Goal: Check status: Check status

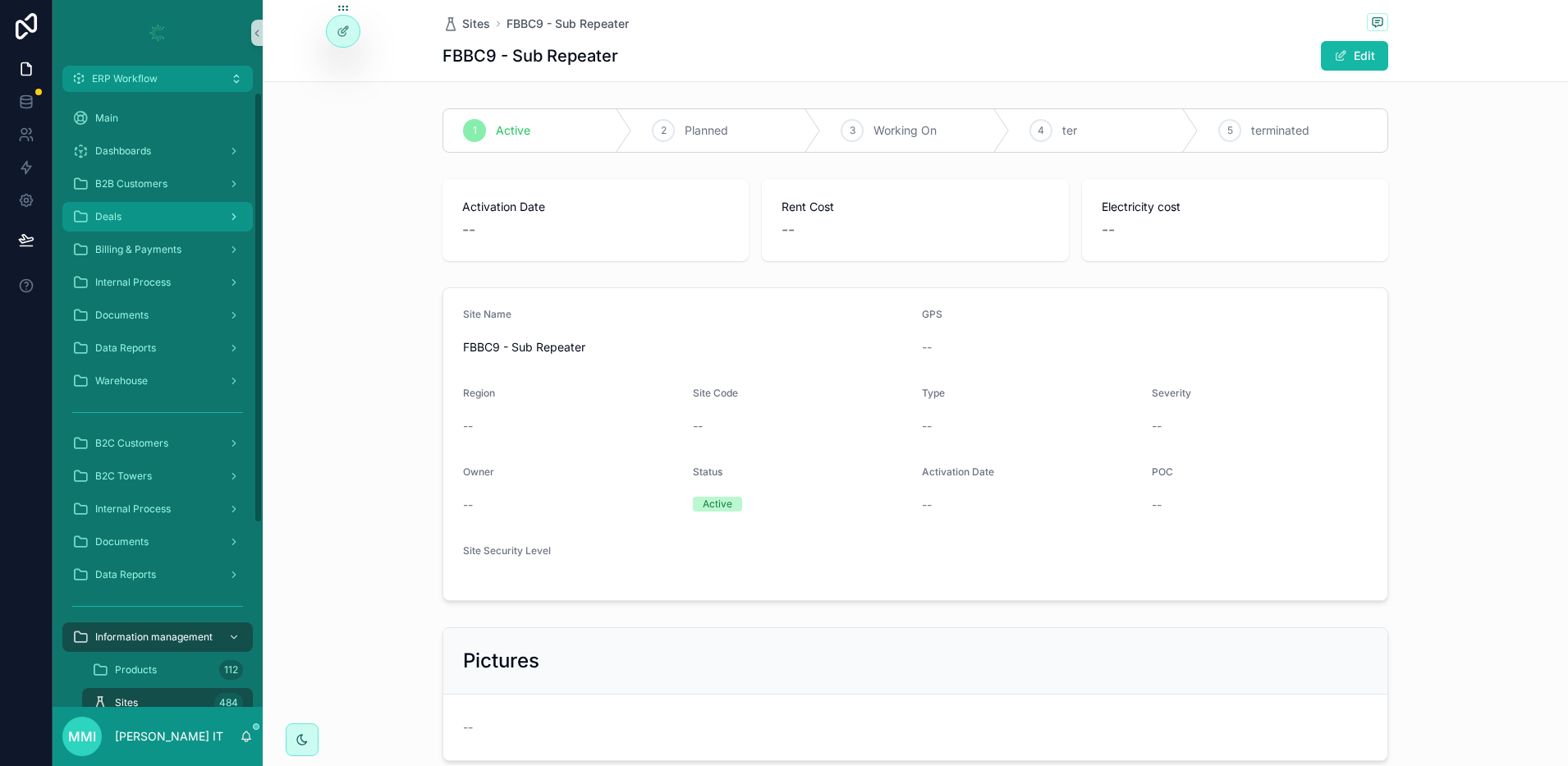
drag, startPoint x: 0, startPoint y: 0, endPoint x: 121, endPoint y: 223, distance: 253.7
click at [121, 223] on div "Deals" at bounding box center [157, 217] width 171 height 26
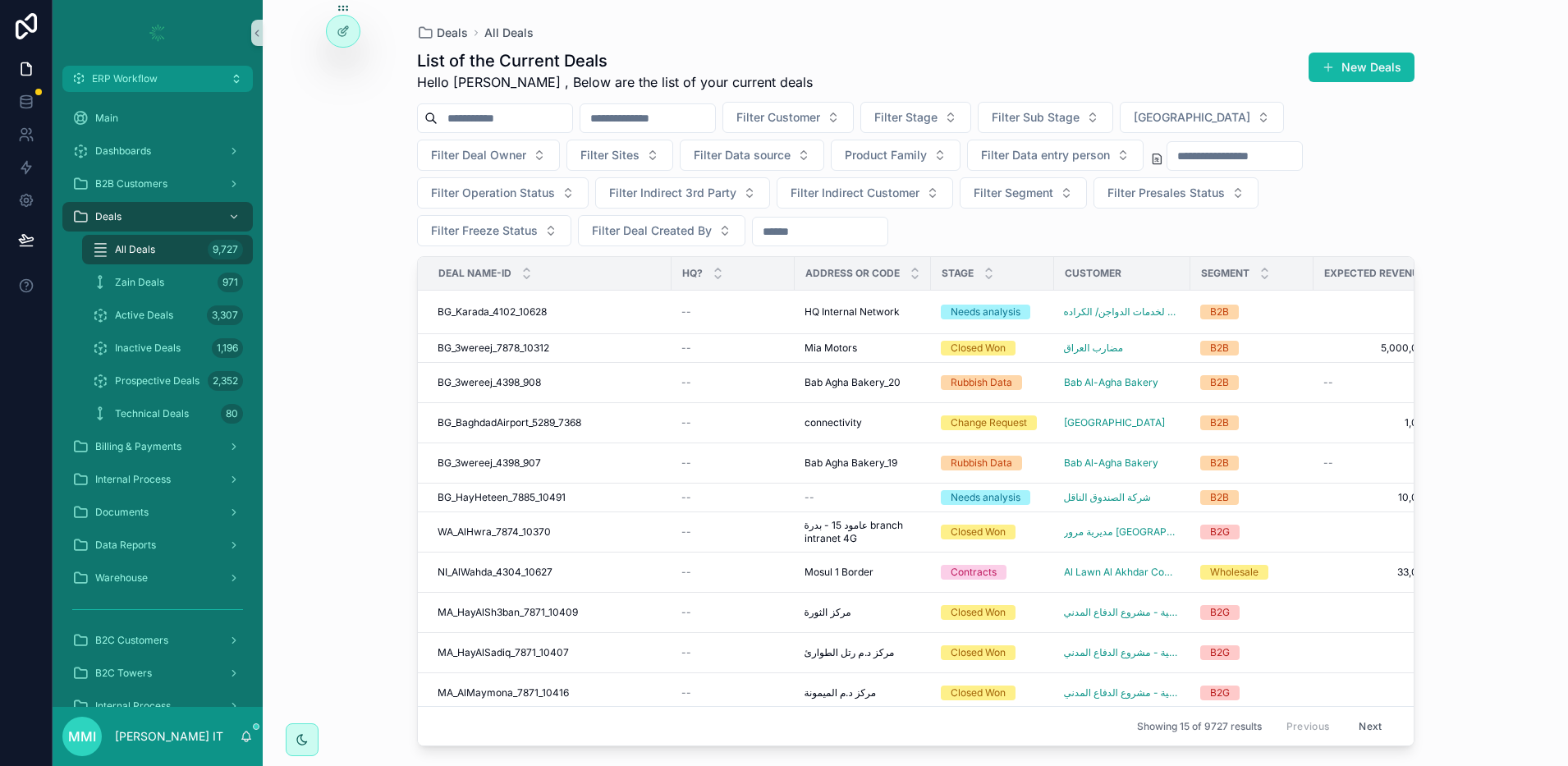
click at [512, 119] on input "scrollable content" at bounding box center [505, 118] width 134 height 23
type input "****"
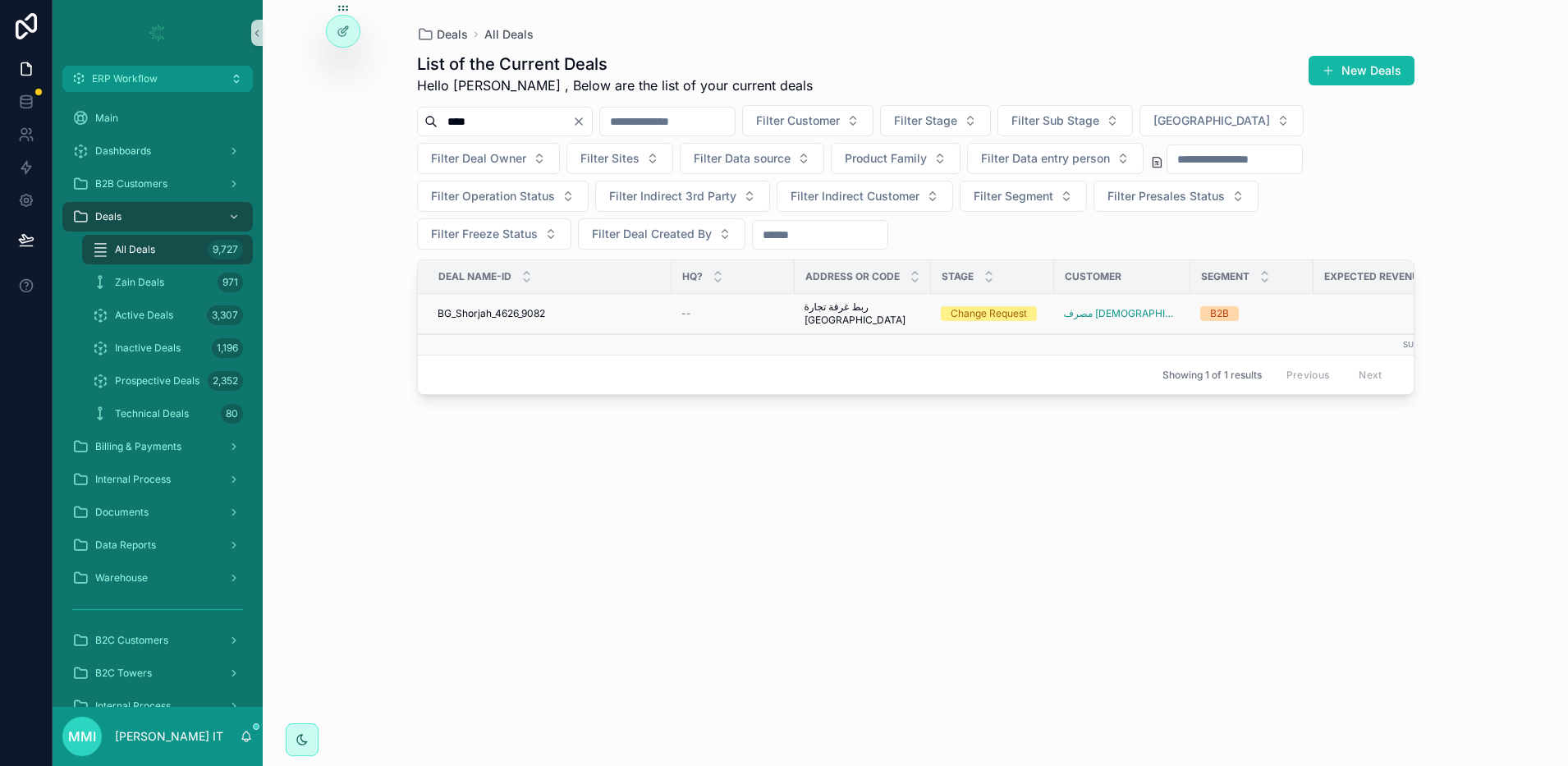
click at [514, 311] on span "BG_Shorjah_4626_9082" at bounding box center [491, 313] width 108 height 13
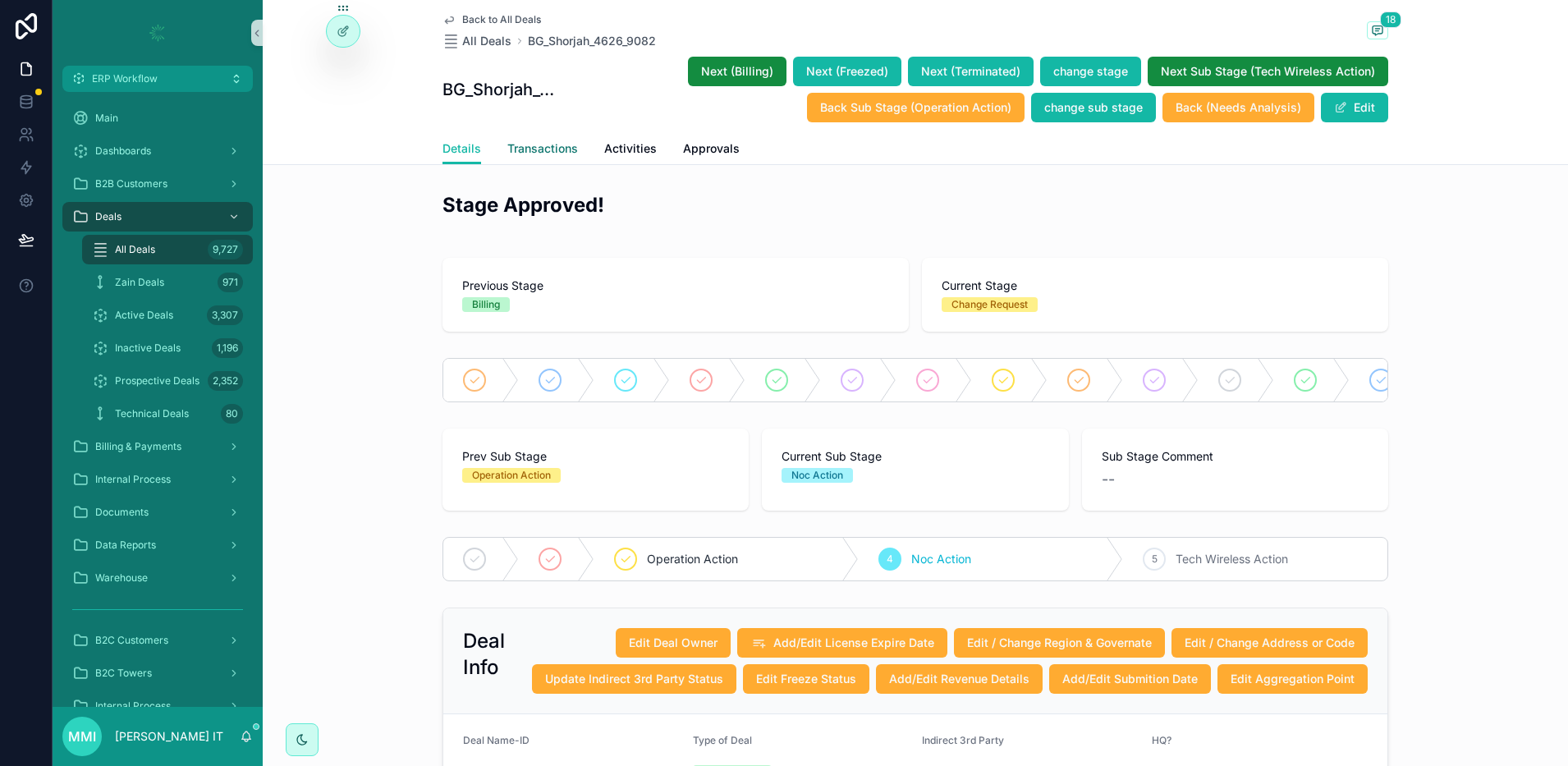
click at [549, 150] on span "Transactions" at bounding box center [542, 148] width 70 height 17
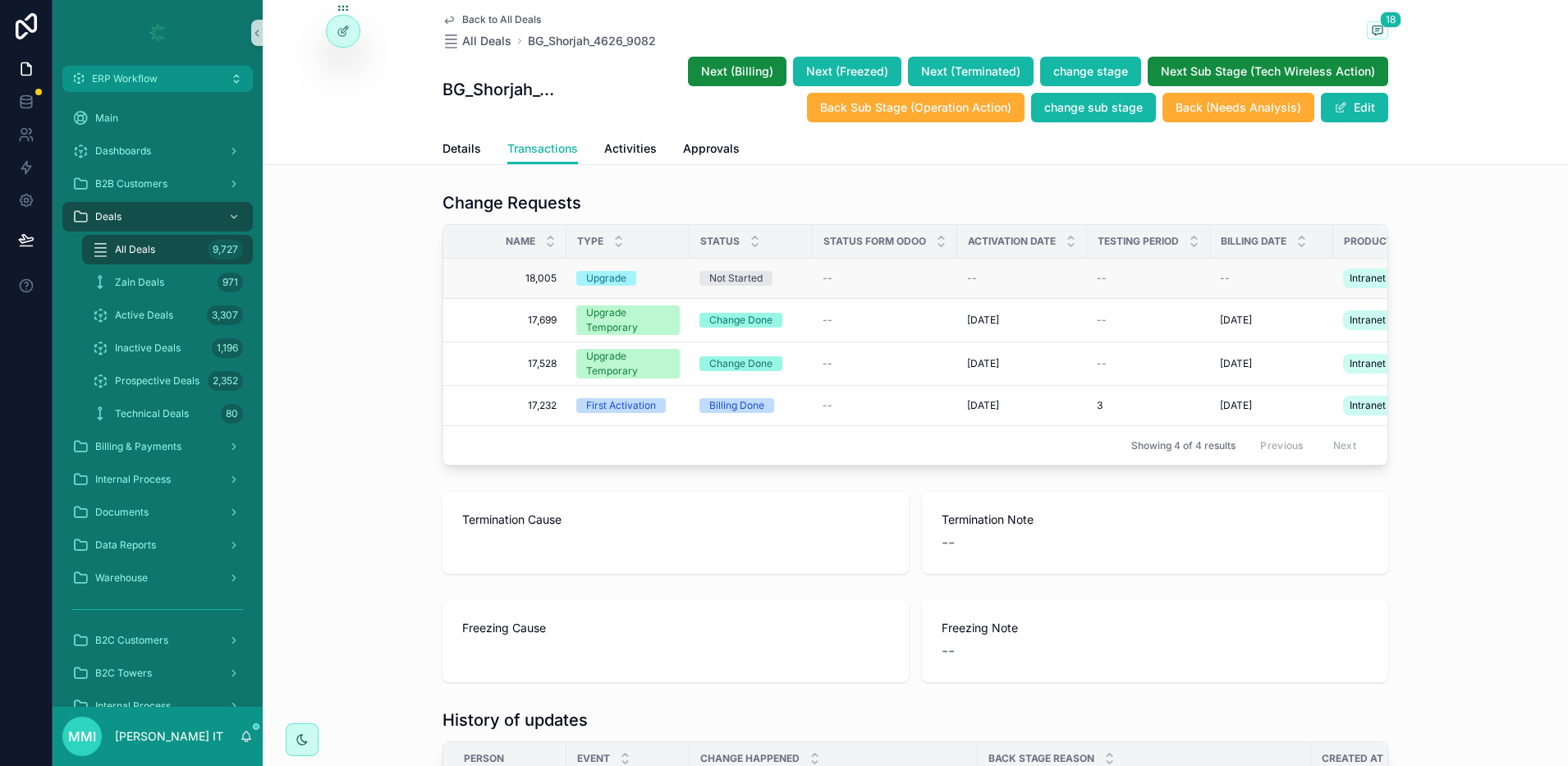
click at [532, 279] on span "18,005" at bounding box center [510, 278] width 94 height 13
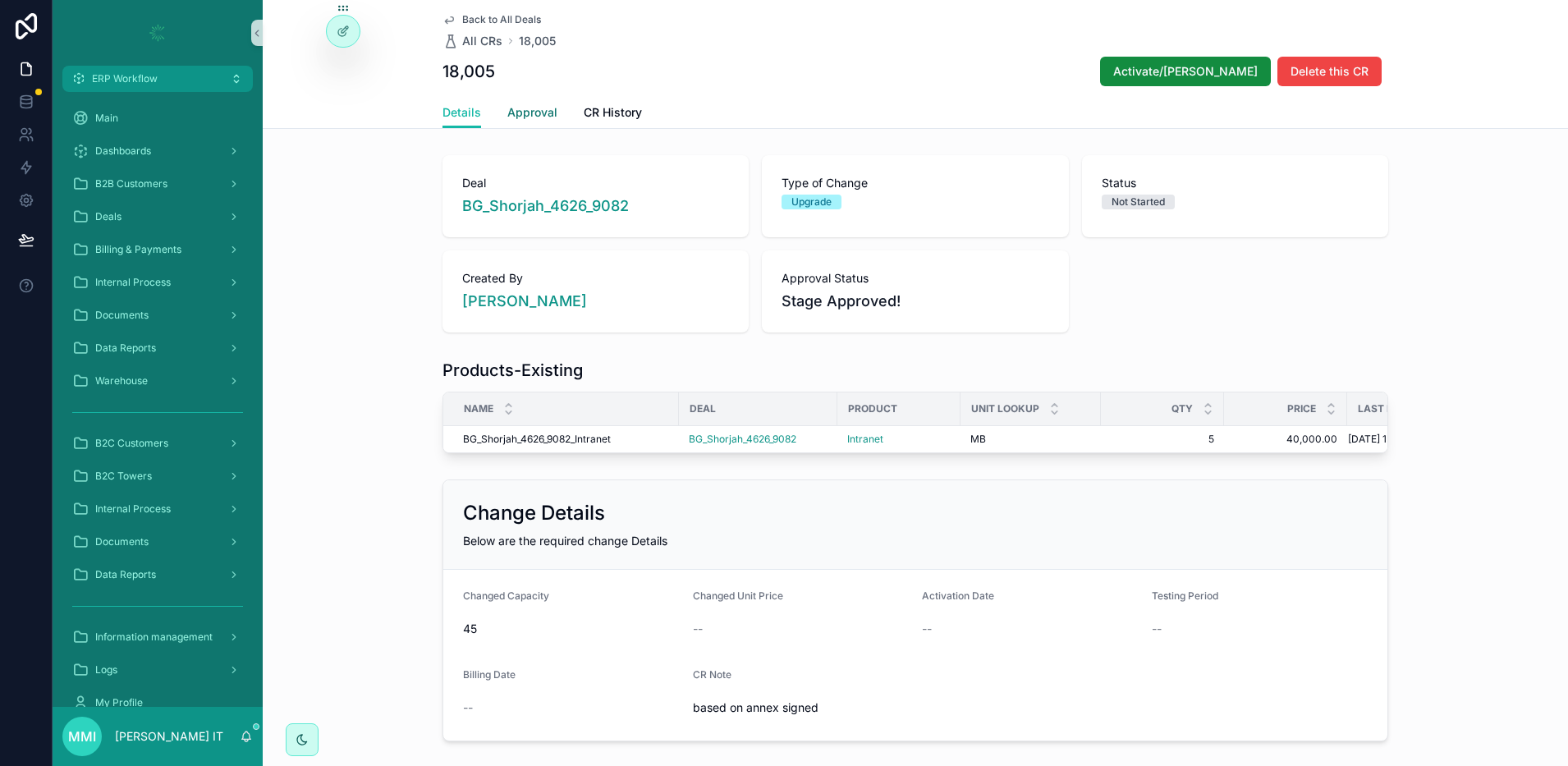
click at [514, 105] on span "Approval" at bounding box center [532, 112] width 50 height 17
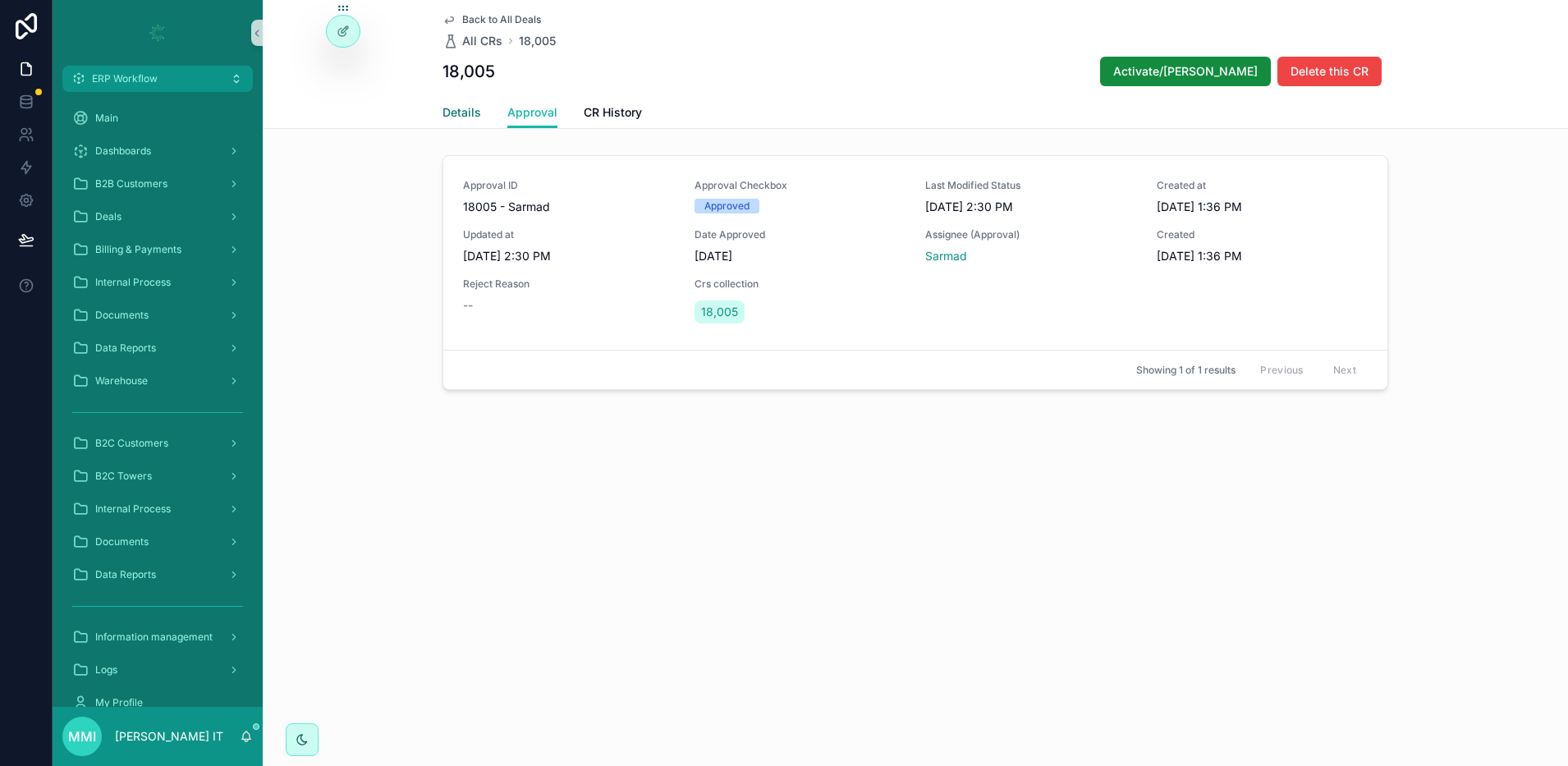
click at [469, 122] on link "Details" at bounding box center [462, 113] width 39 height 32
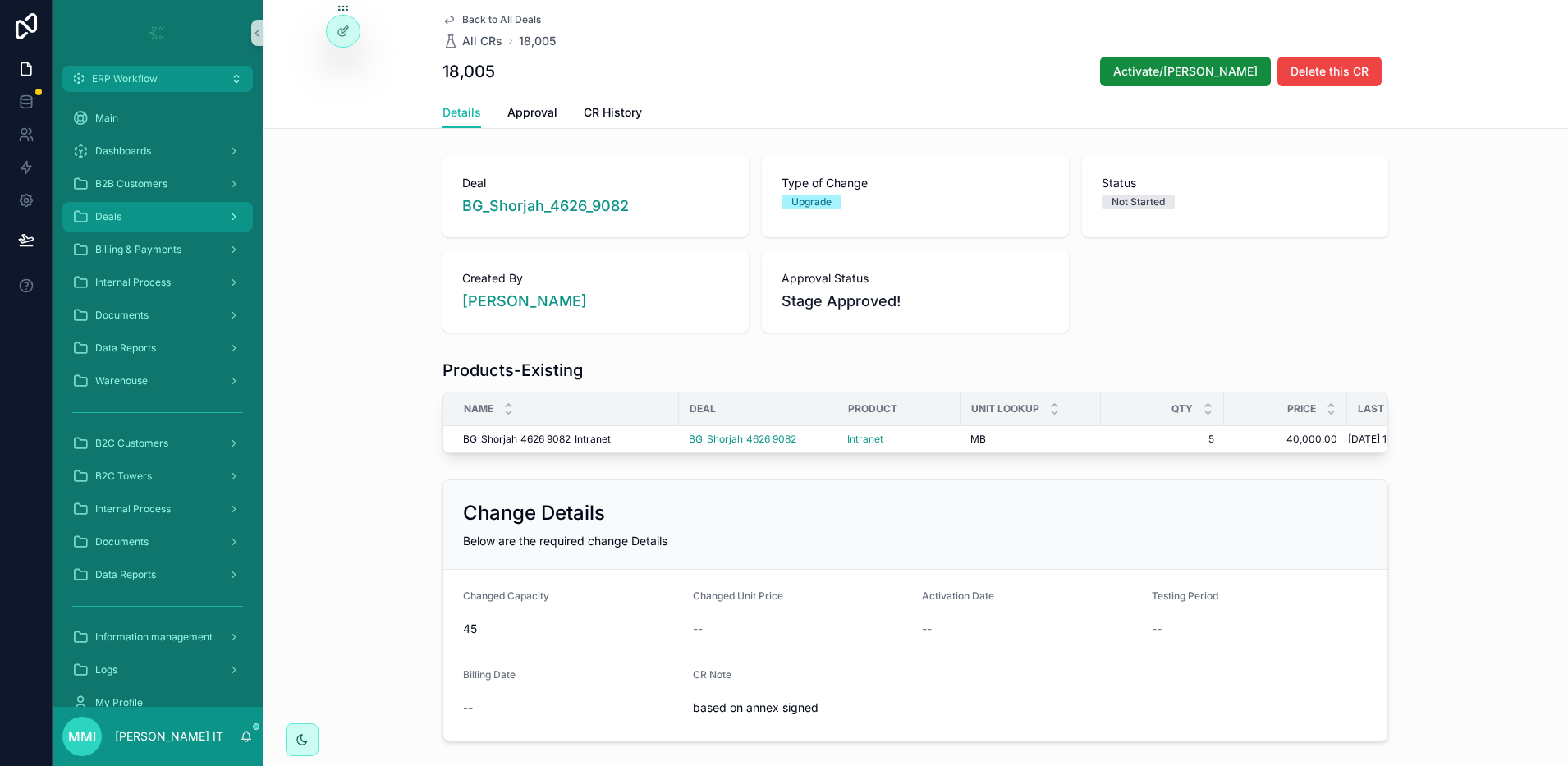
click at [146, 205] on div "Deals" at bounding box center [157, 217] width 171 height 26
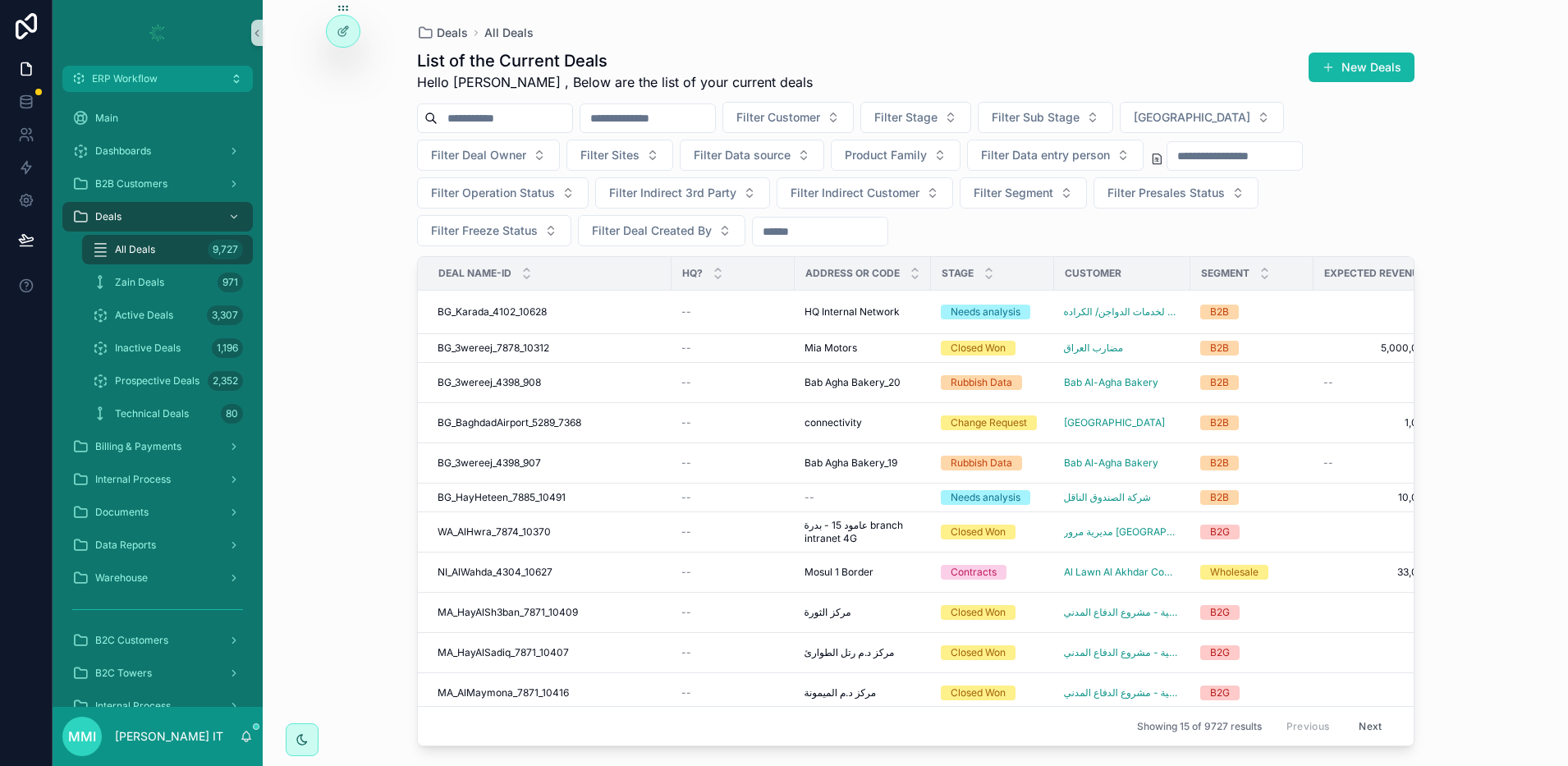
click at [501, 122] on input "scrollable content" at bounding box center [505, 118] width 134 height 23
type input "****"
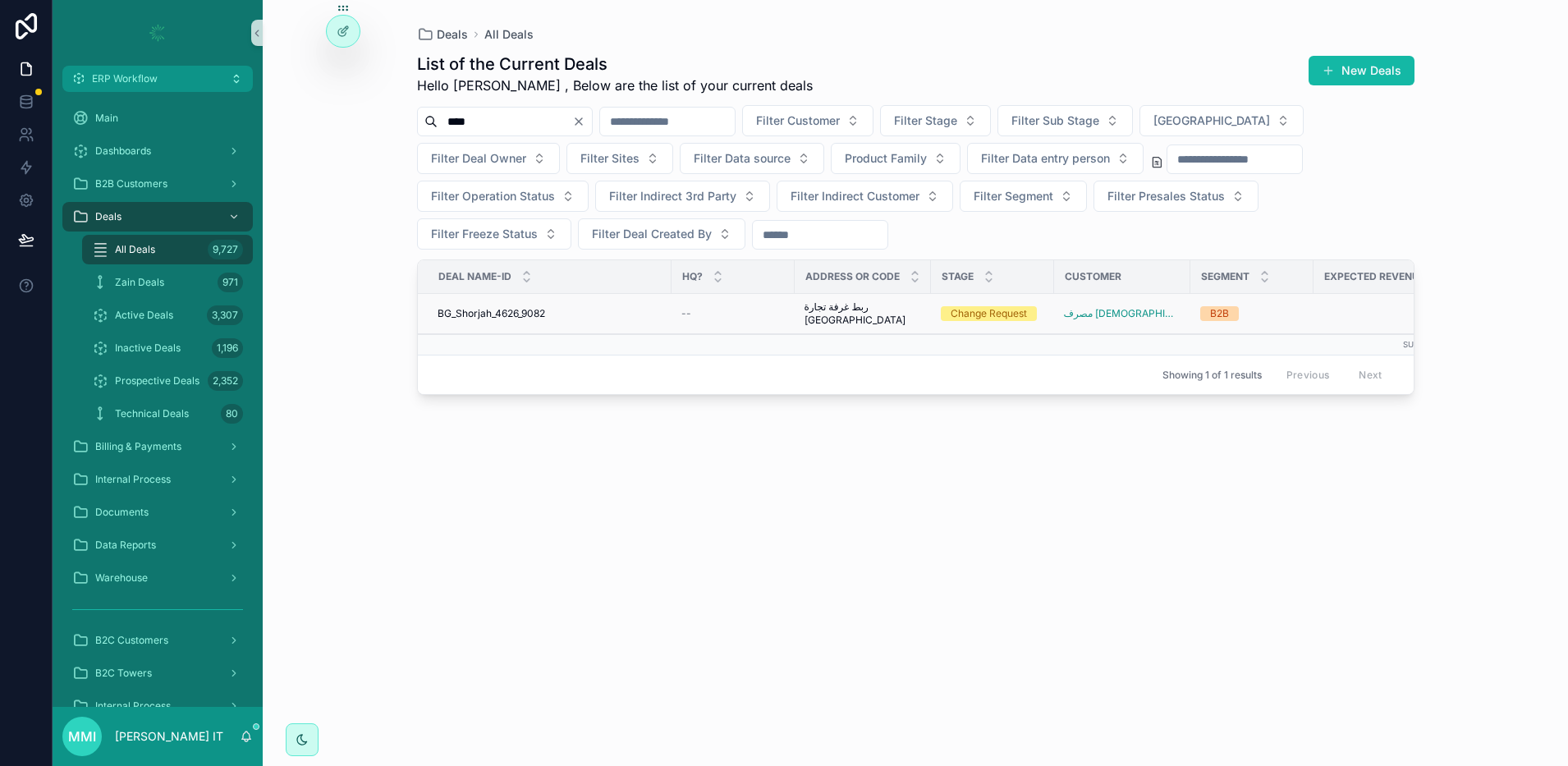
click at [507, 311] on span "BG_Shorjah_4626_9082" at bounding box center [491, 313] width 108 height 13
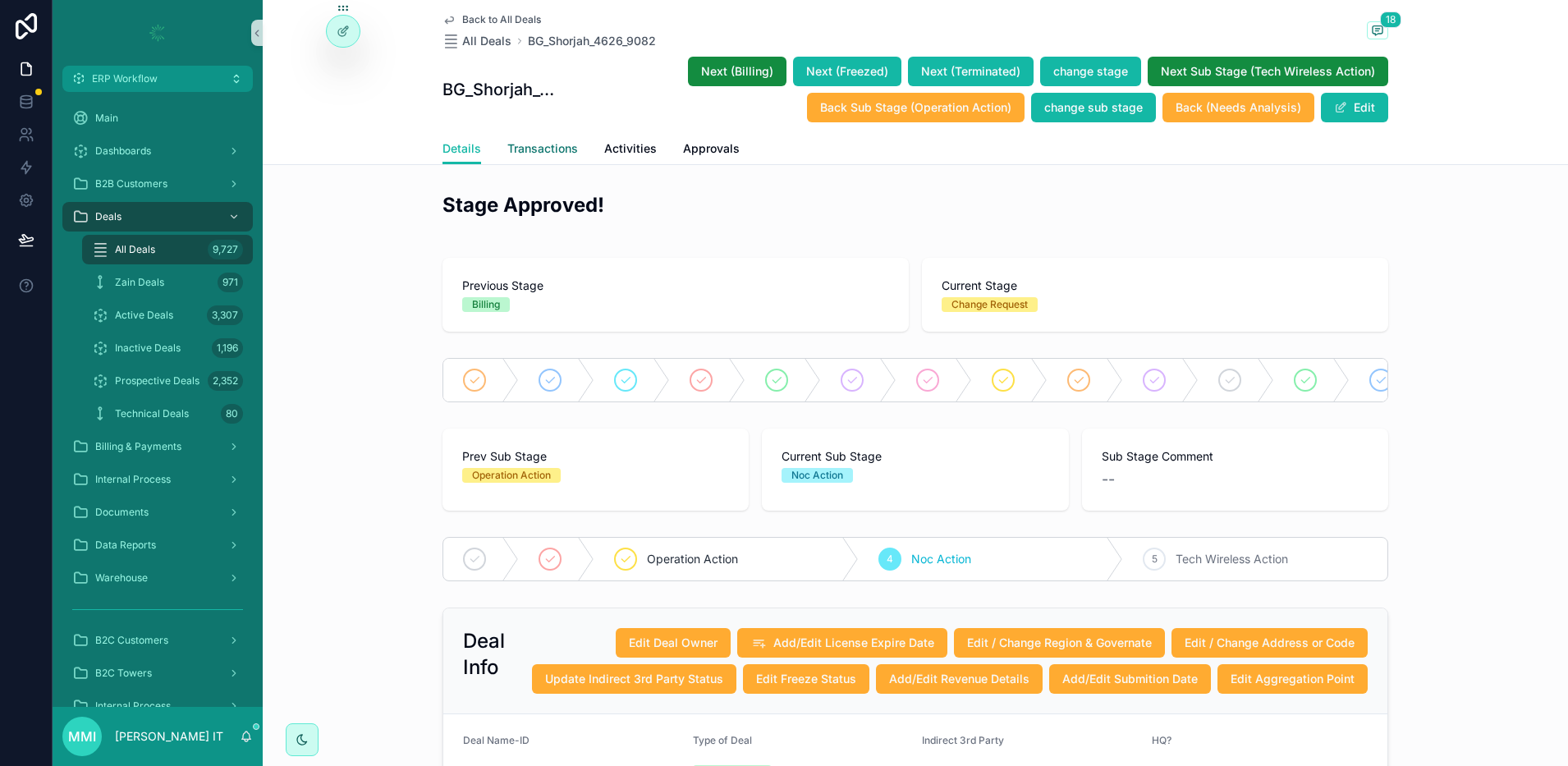
click at [518, 140] on span "Transactions" at bounding box center [542, 148] width 70 height 17
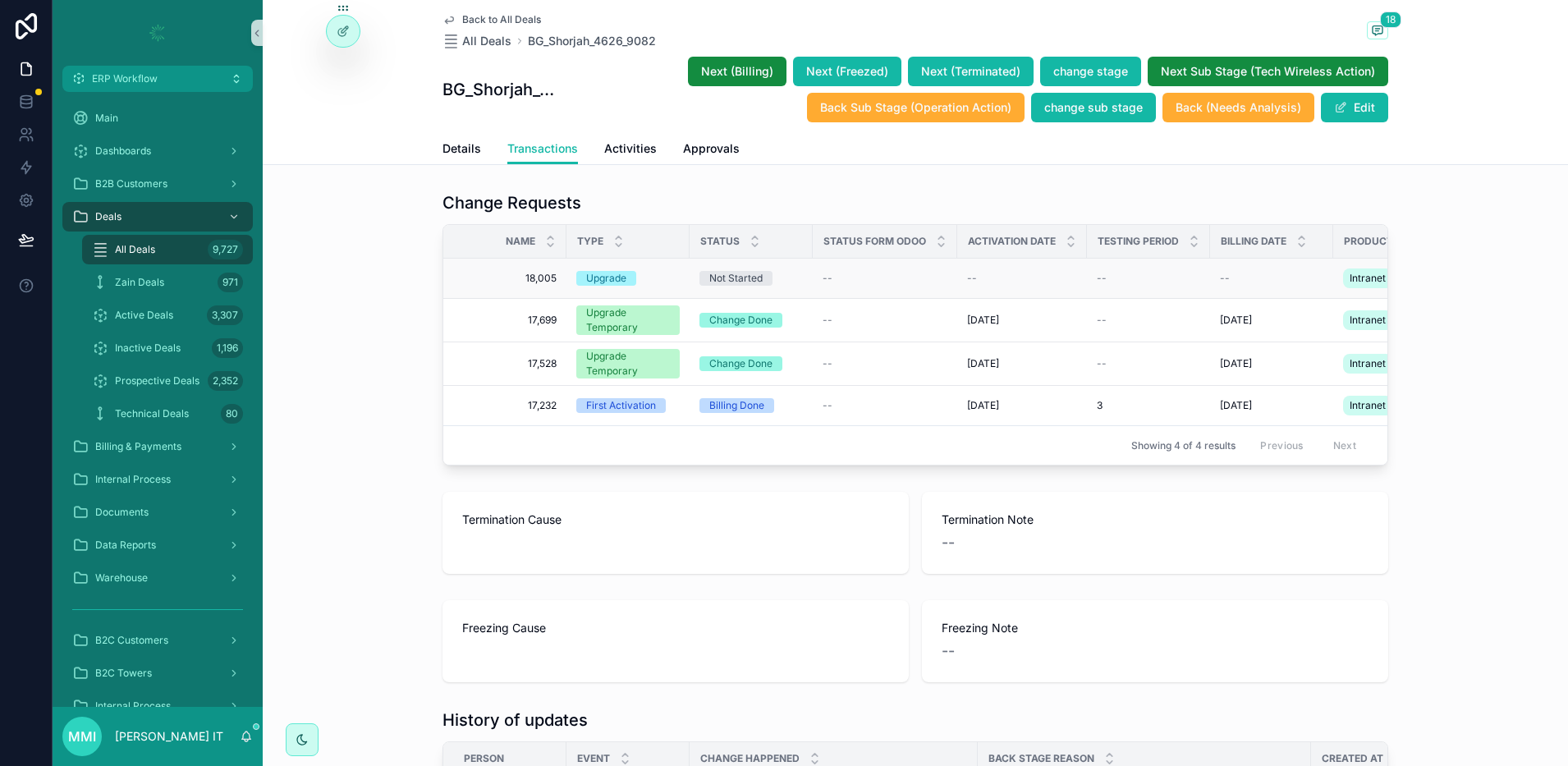
click at [533, 279] on span "18,005" at bounding box center [510, 278] width 94 height 13
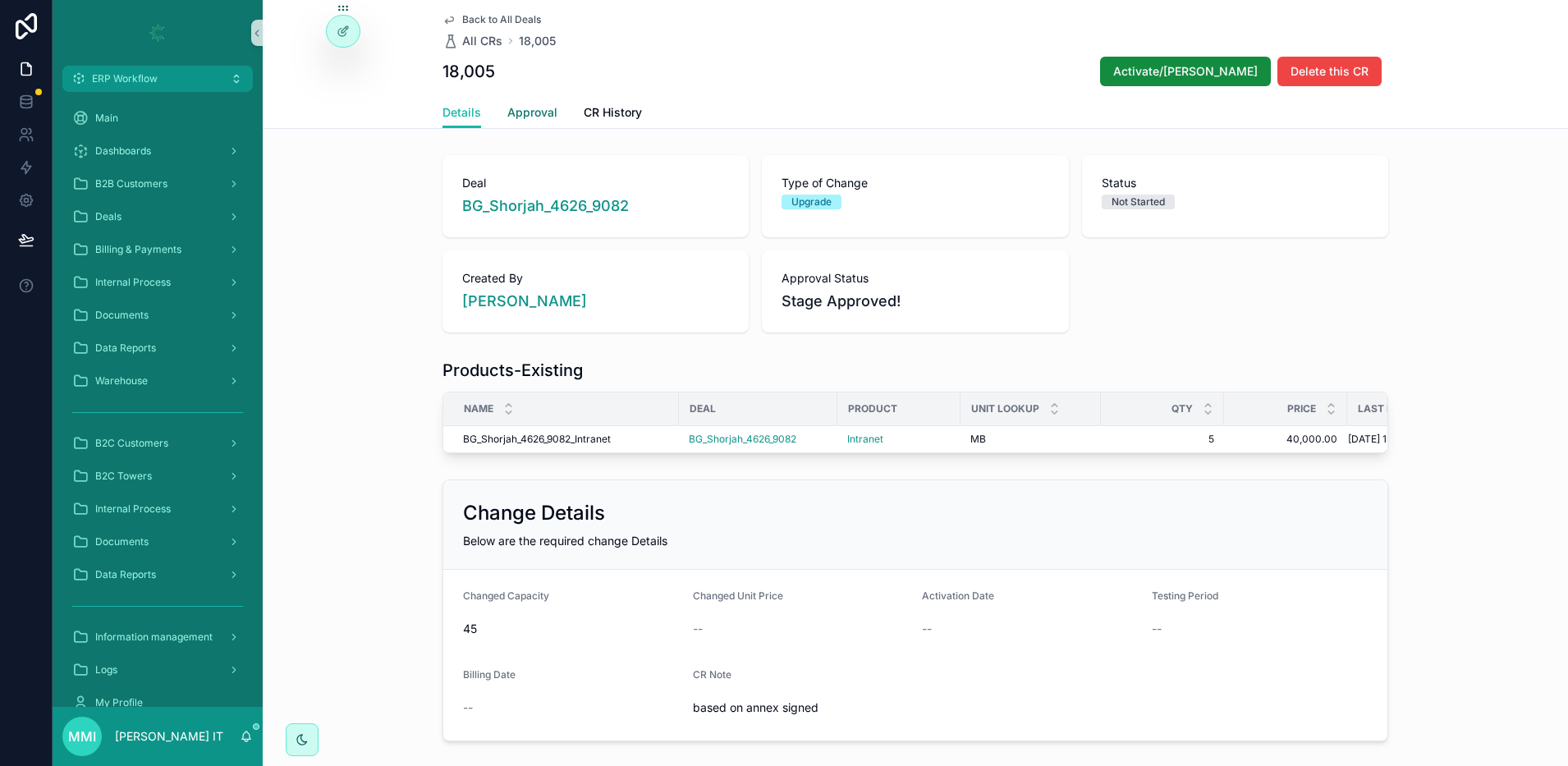
click at [519, 118] on span "Approval" at bounding box center [532, 112] width 50 height 17
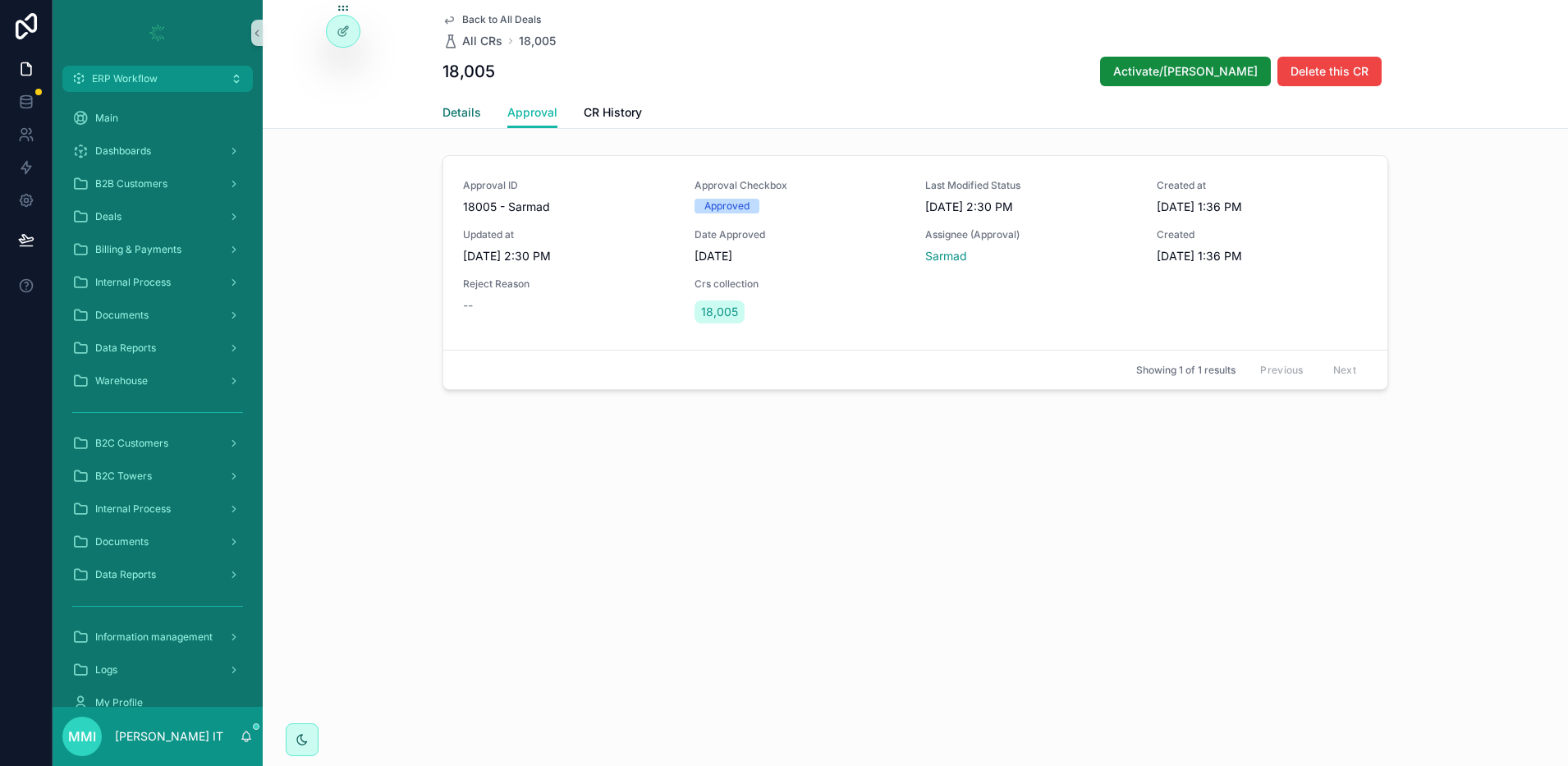
click at [474, 115] on span "Details" at bounding box center [462, 112] width 39 height 17
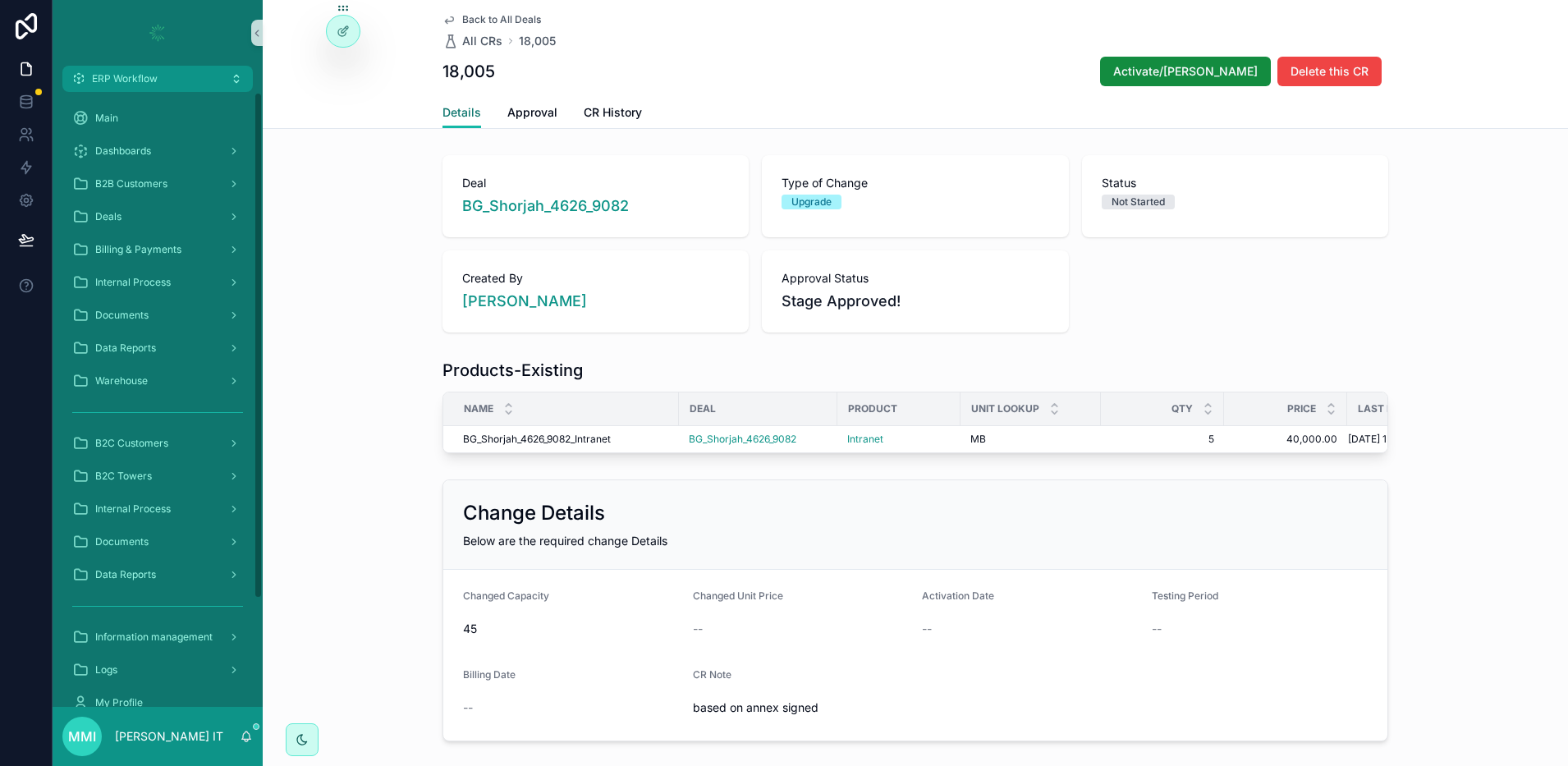
click at [460, 116] on span "Details" at bounding box center [462, 112] width 39 height 17
click at [140, 218] on div "Deals" at bounding box center [157, 217] width 171 height 26
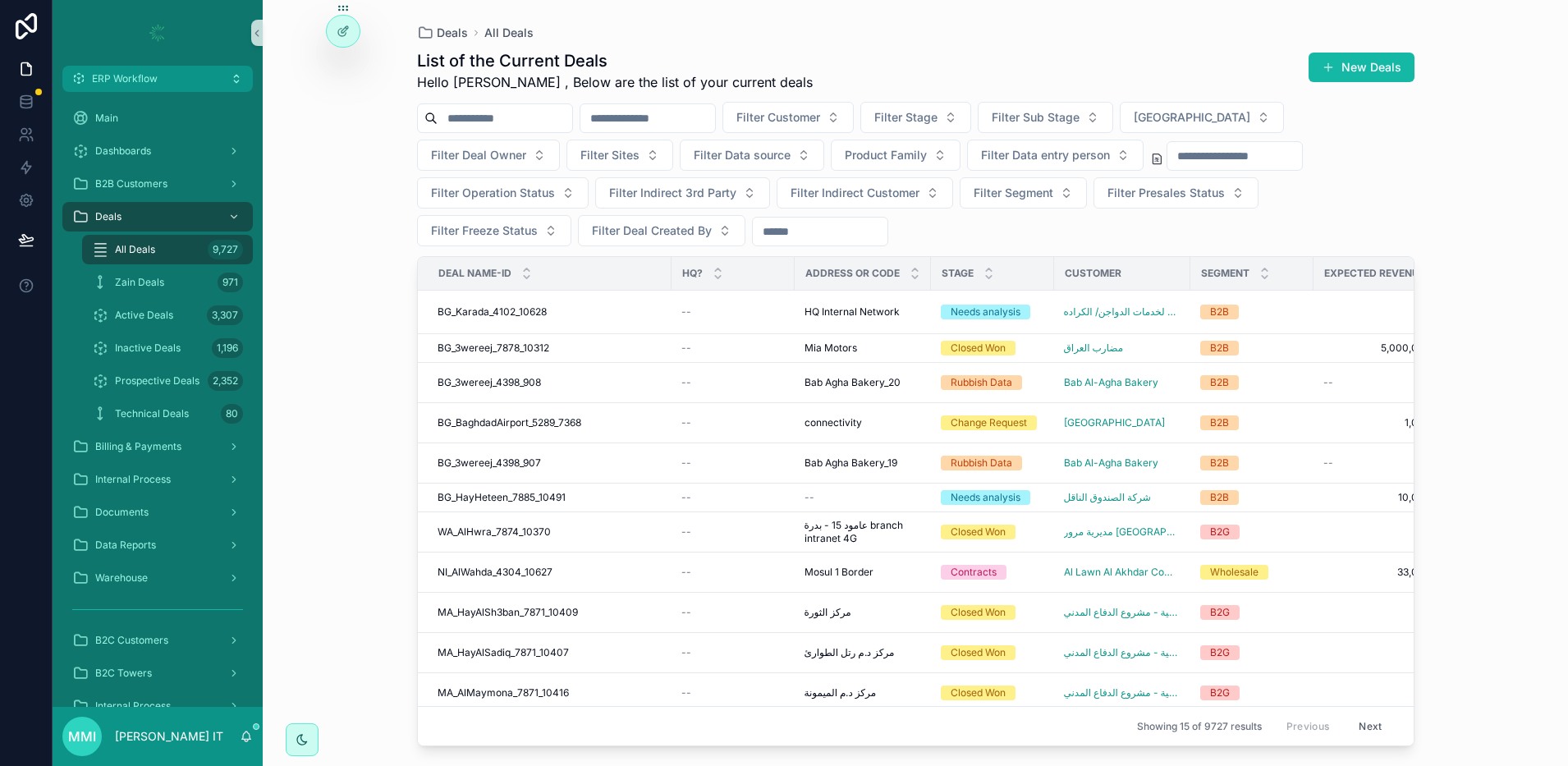
click at [482, 119] on input "scrollable content" at bounding box center [505, 118] width 134 height 23
type input "****"
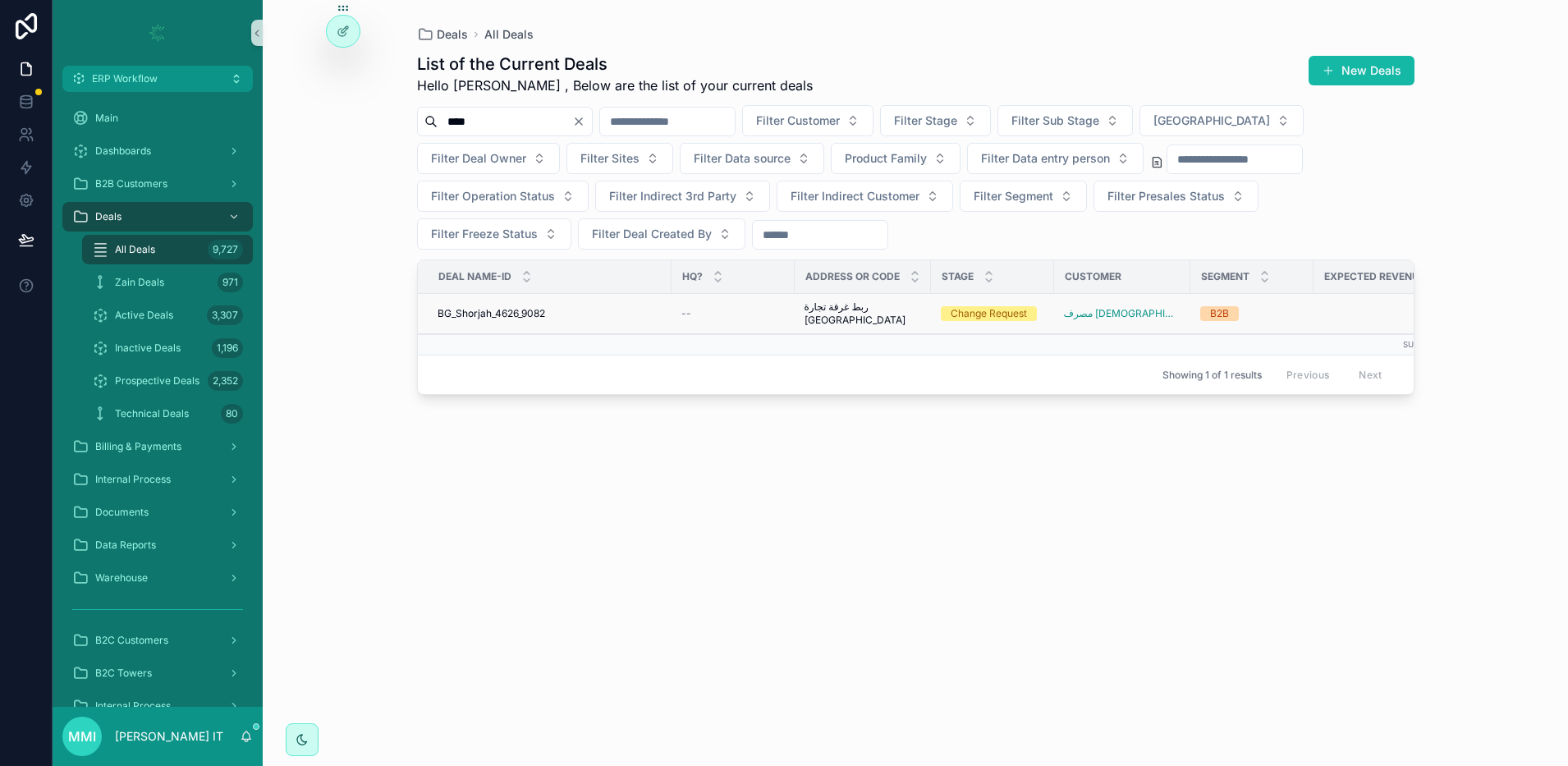
click at [536, 314] on span "BG_Shorjah_4626_9082" at bounding box center [491, 313] width 108 height 13
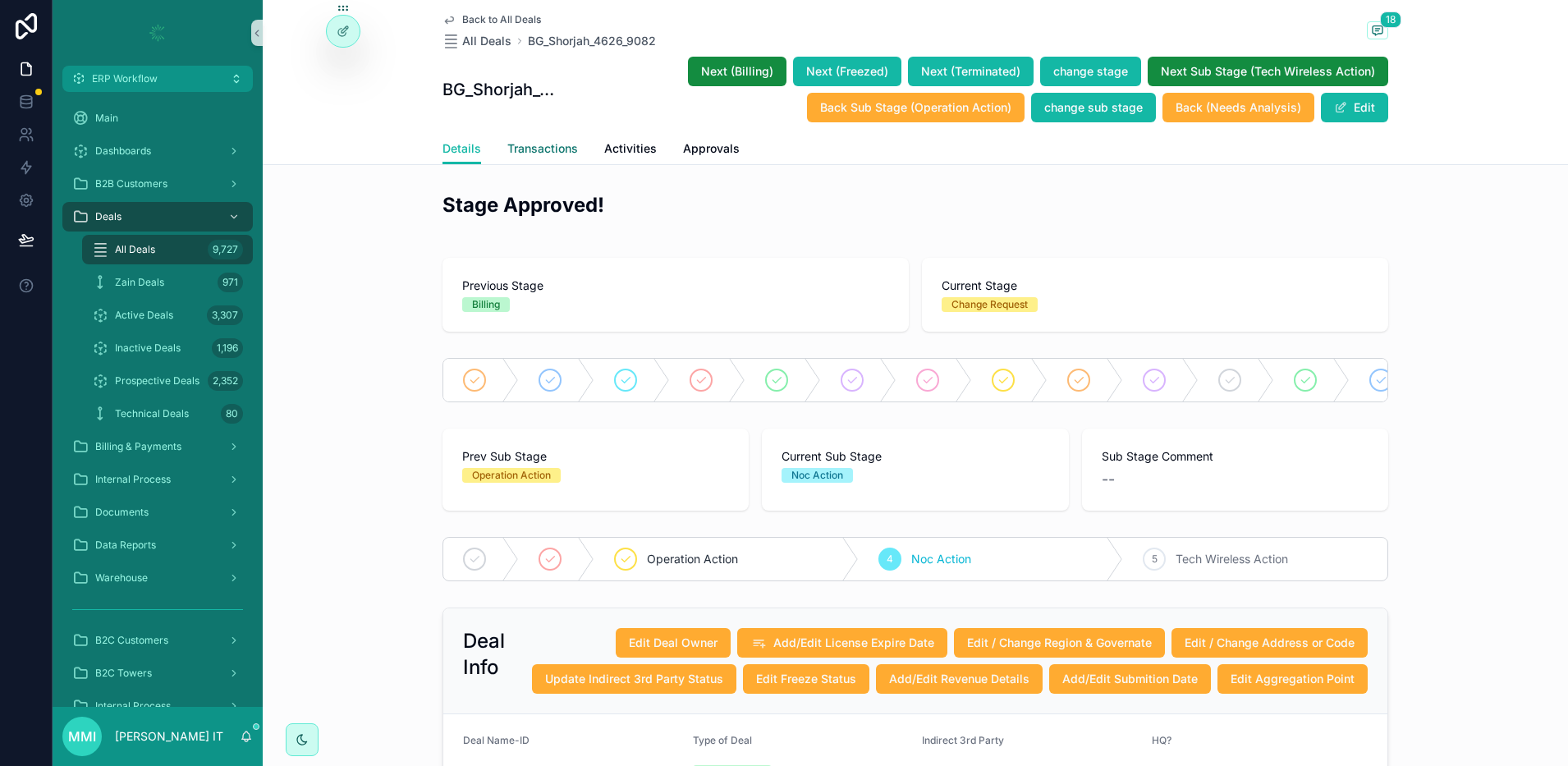
click at [540, 158] on link "Transactions" at bounding box center [542, 149] width 70 height 32
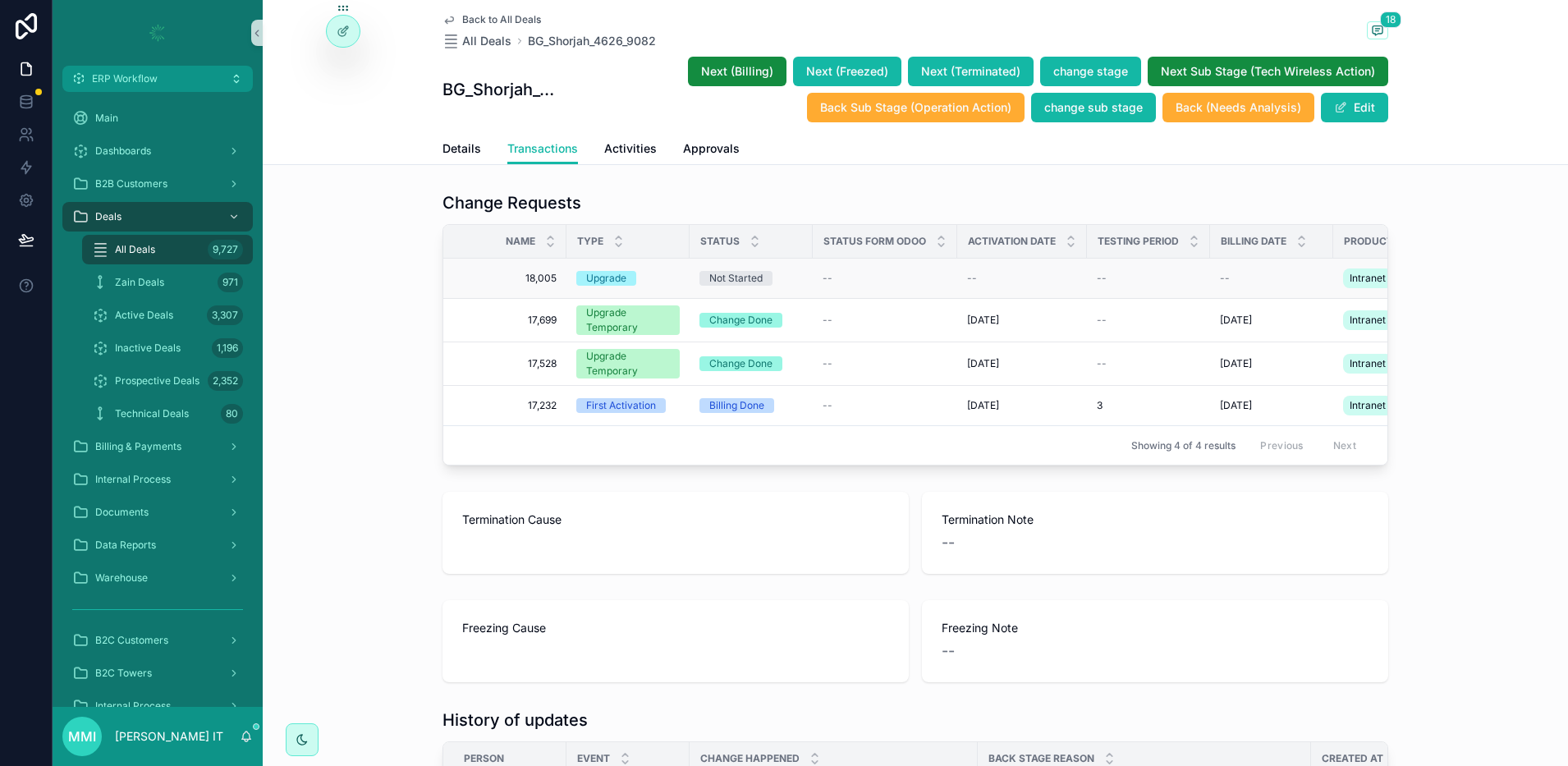
click at [525, 279] on span "18,005" at bounding box center [510, 278] width 94 height 13
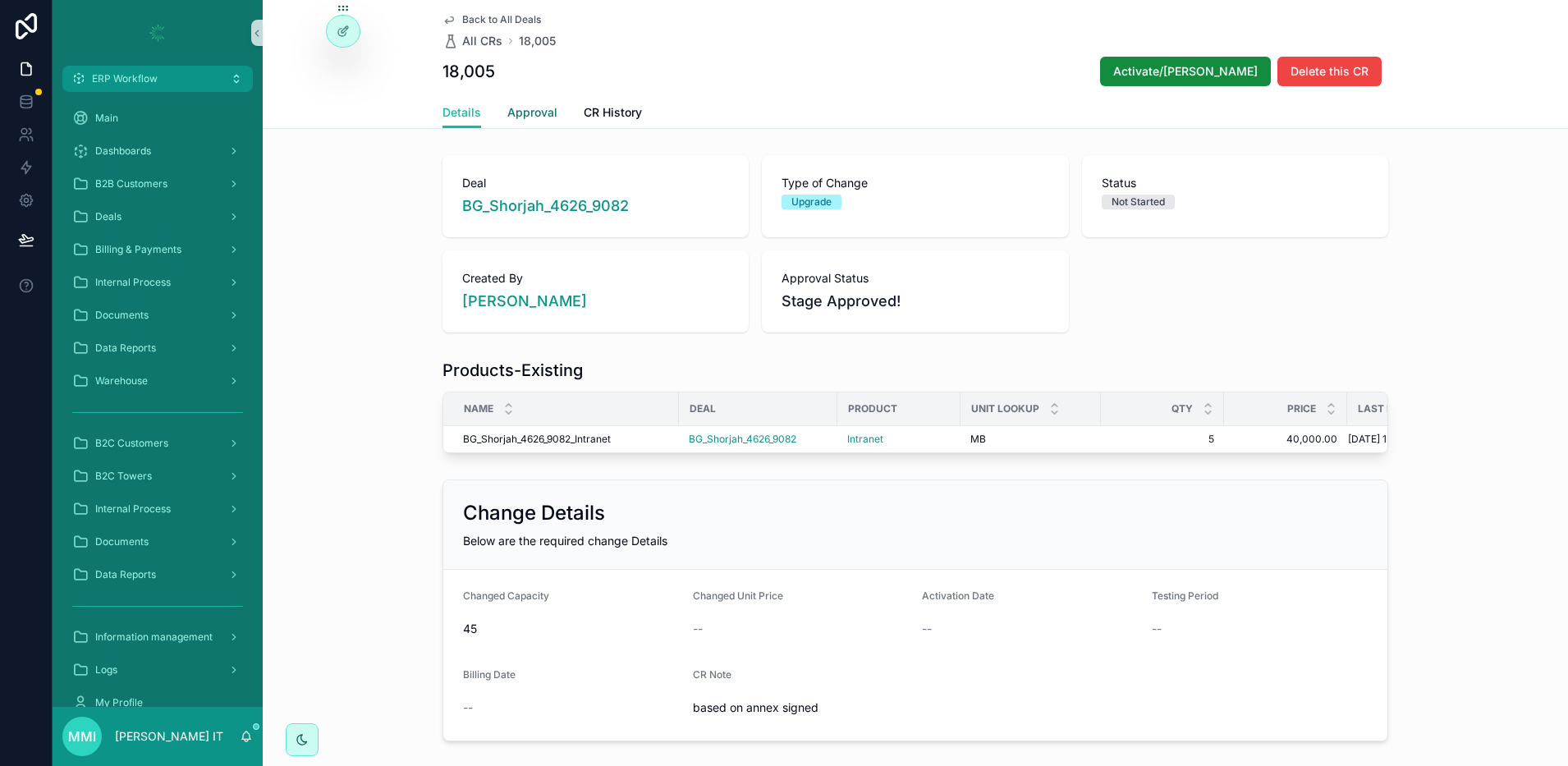
click at [527, 109] on span "Approval" at bounding box center [532, 112] width 50 height 17
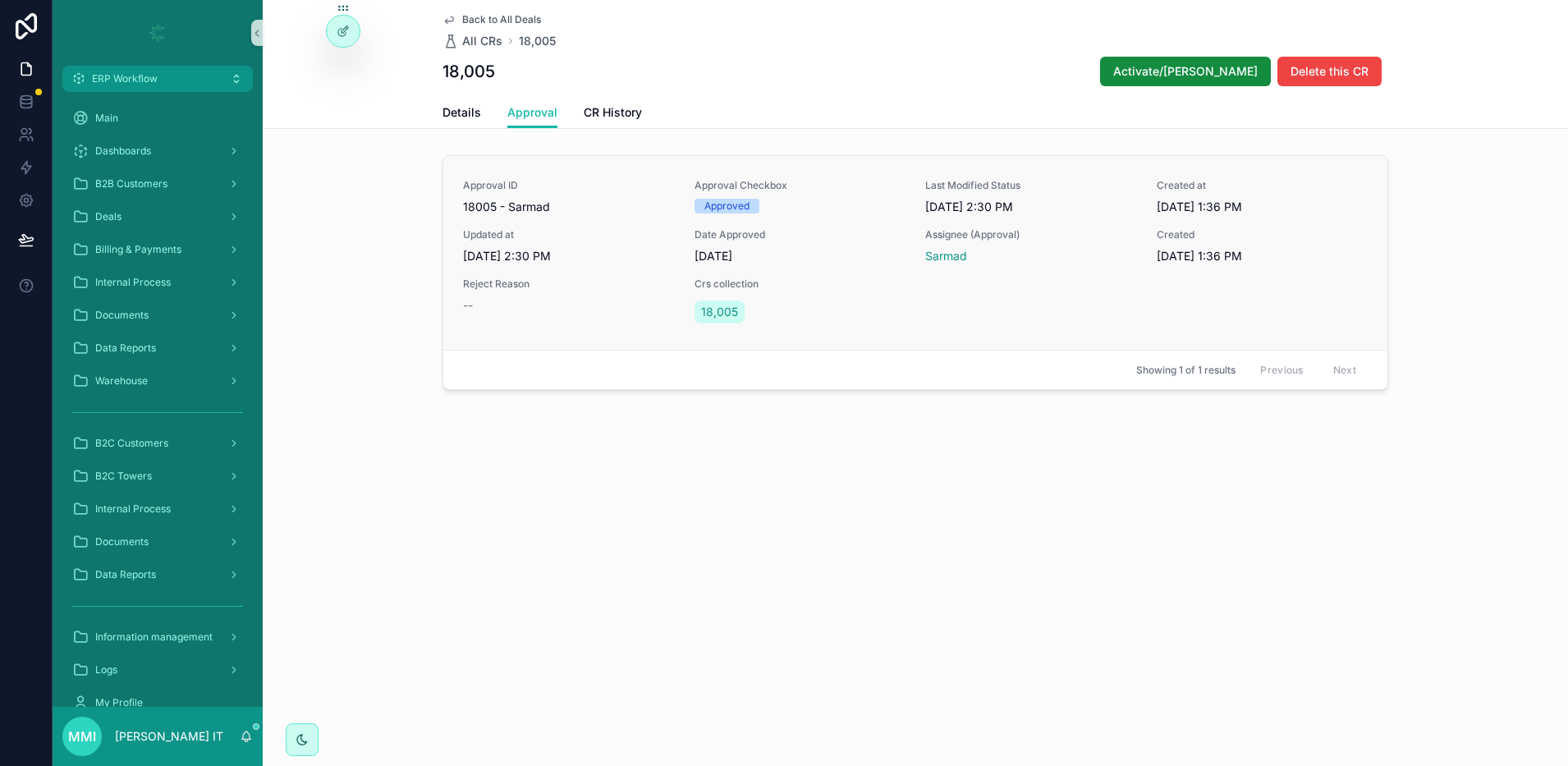
drag, startPoint x: 456, startPoint y: 437, endPoint x: 492, endPoint y: 331, distance: 111.9
click at [455, 437] on div "Back to All Deals All CRs 18,005 18,005 Activate/Bill CR Delete this CR Approva…" at bounding box center [914, 254] width 1305 height 508
click at [467, 112] on span "Details" at bounding box center [462, 112] width 39 height 17
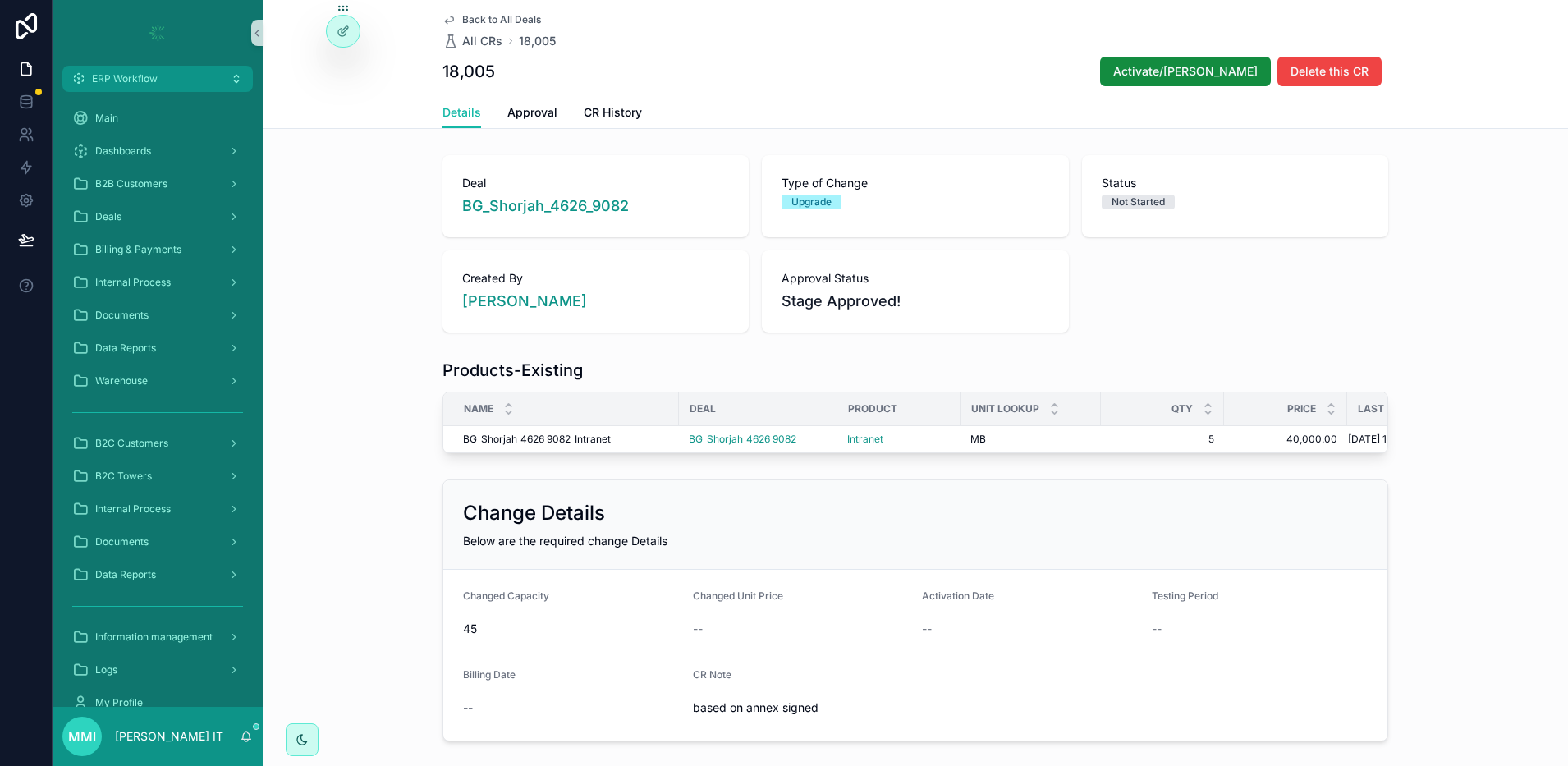
click at [467, 19] on span "Back to All Deals" at bounding box center [502, 19] width 79 height 13
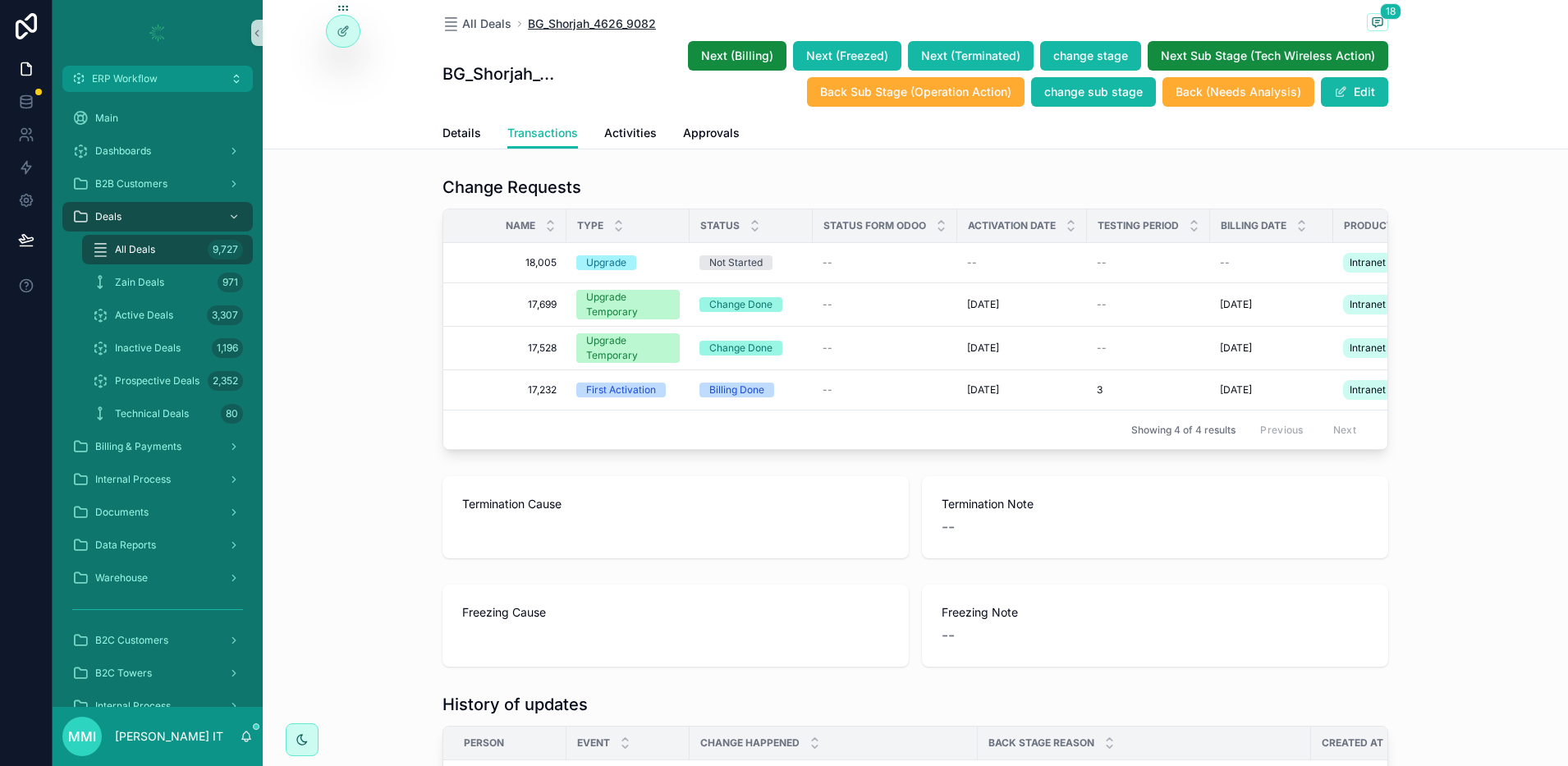
click at [543, 21] on span "BG_Shorjah_4626_9082" at bounding box center [591, 24] width 128 height 17
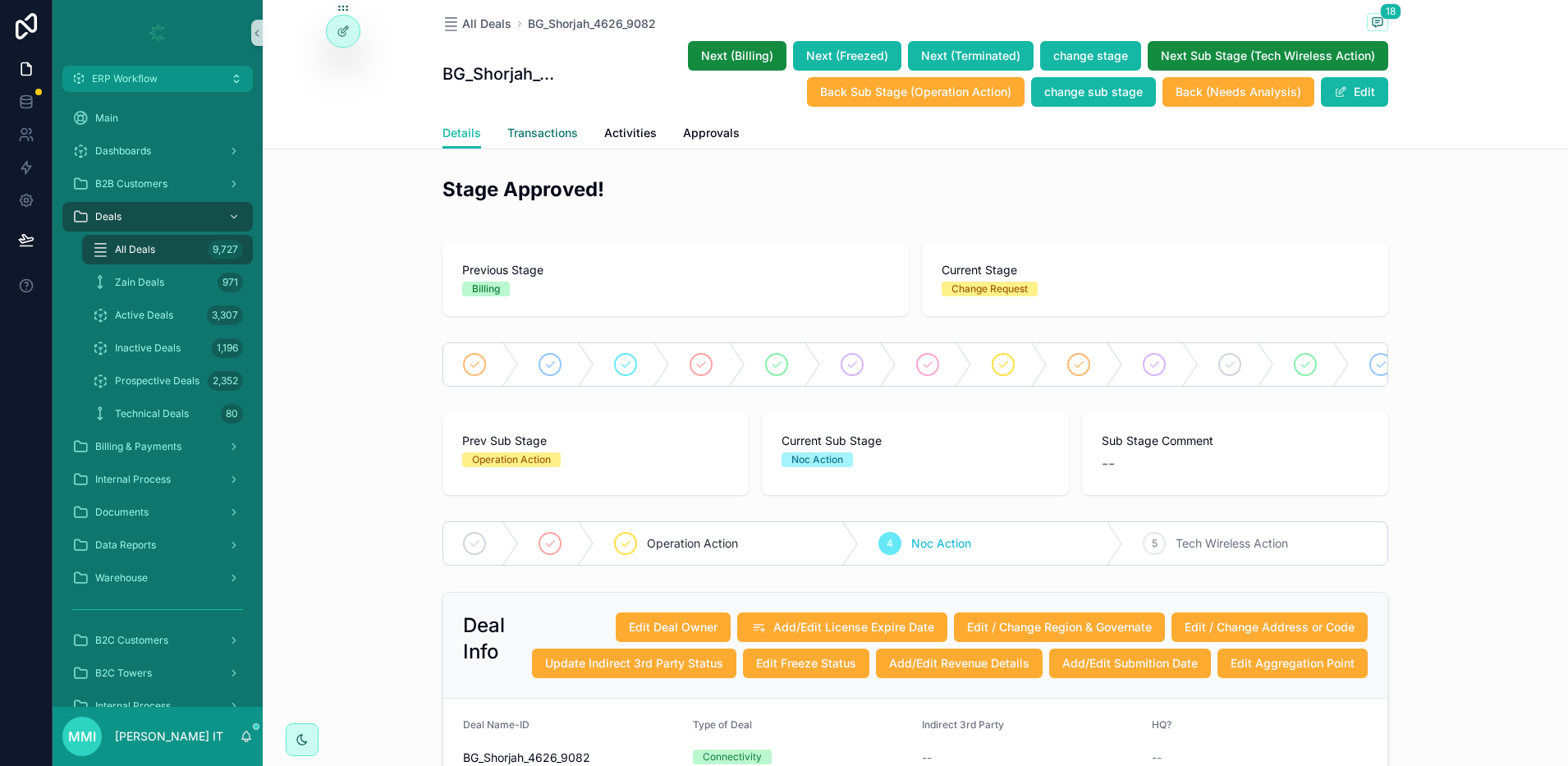
click at [556, 131] on span "Transactions" at bounding box center [542, 132] width 70 height 17
